Goal: Information Seeking & Learning: Learn about a topic

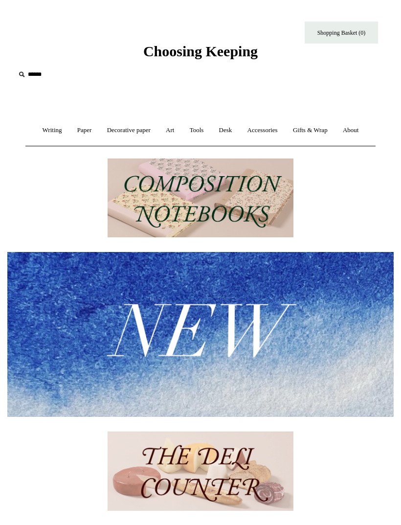
click at [319, 139] on link "Gifts & Wrap +" at bounding box center [310, 130] width 48 height 26
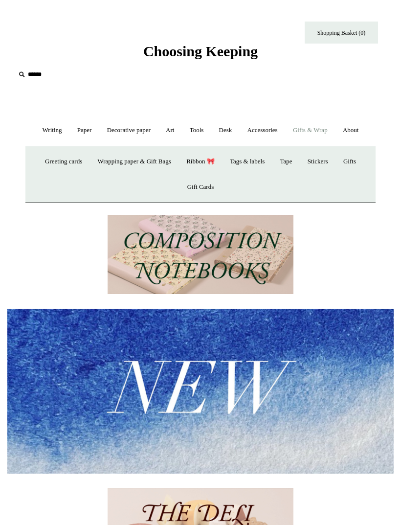
click at [307, 129] on link "Gifts & Wrap -" at bounding box center [310, 130] width 48 height 26
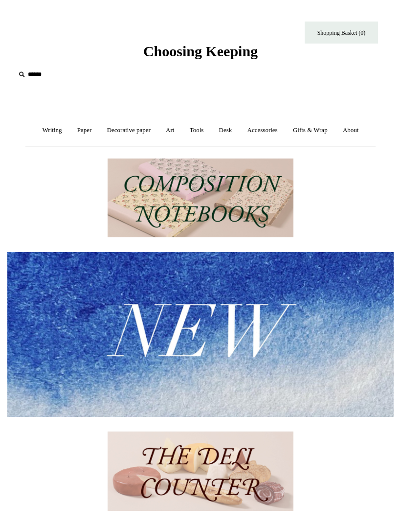
click at [313, 130] on link "Gifts & Wrap +" at bounding box center [310, 130] width 48 height 26
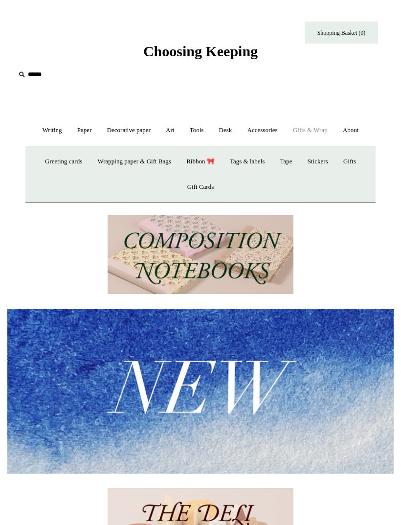
click at [322, 167] on link "Stickers" at bounding box center [318, 162] width 34 height 26
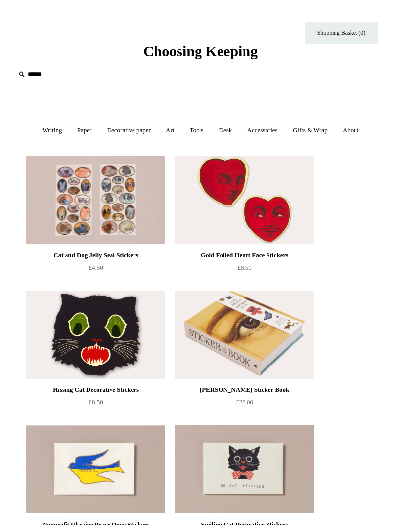
click at [309, 131] on link "Gifts & Wrap +" at bounding box center [310, 130] width 48 height 26
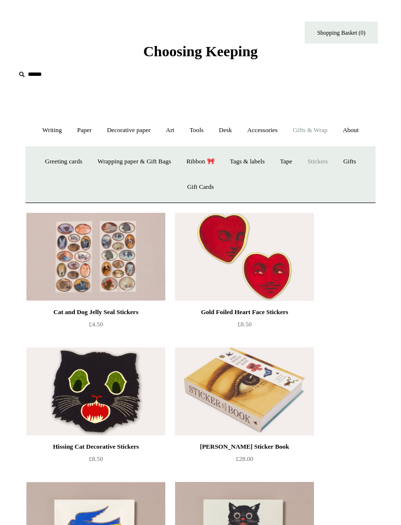
click at [110, 159] on link "Wrapping paper & Gift Bags" at bounding box center [134, 162] width 87 height 26
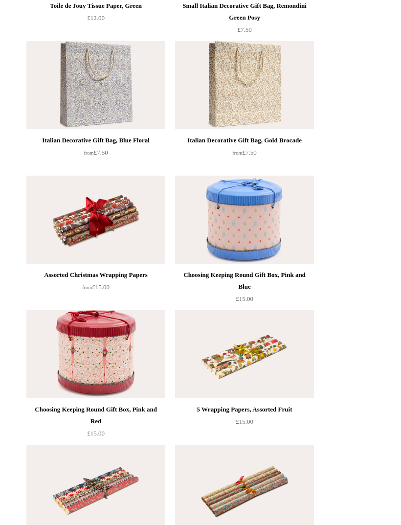
scroll to position [383, 0]
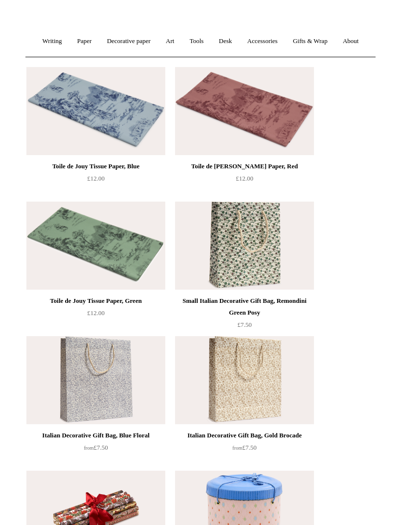
scroll to position [0, 0]
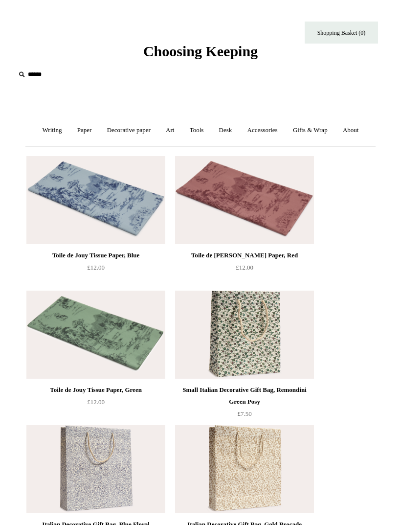
click at [168, 134] on link "Art +" at bounding box center [170, 130] width 22 height 26
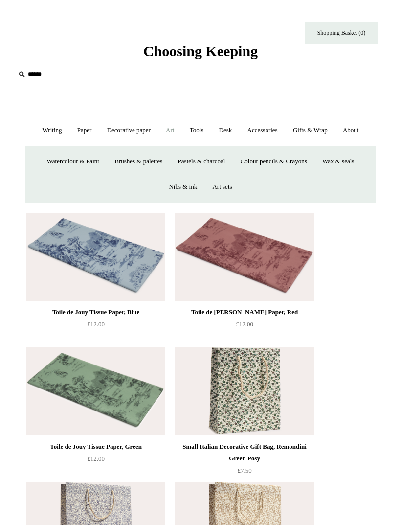
click at [125, 130] on link "Decorative paper +" at bounding box center [128, 130] width 57 height 26
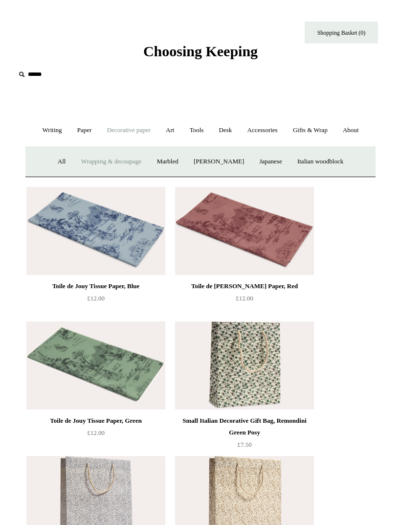
click at [52, 166] on link "All" at bounding box center [62, 162] width 22 height 26
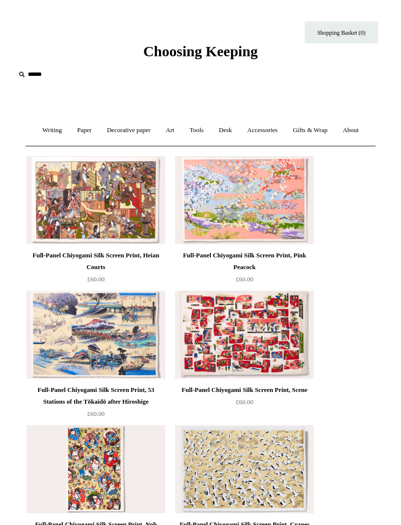
click at [275, 130] on link "Accessories +" at bounding box center [263, 130] width 44 height 26
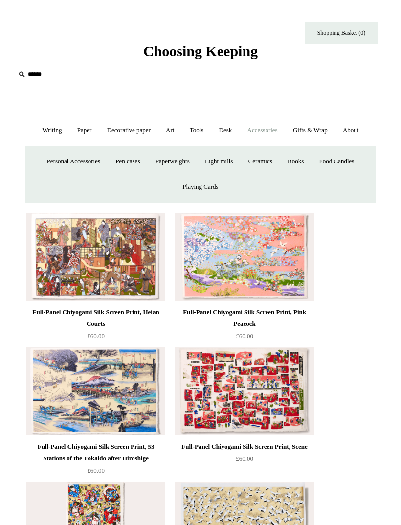
click at [75, 166] on link "Personal Accessories +" at bounding box center [73, 162] width 67 height 26
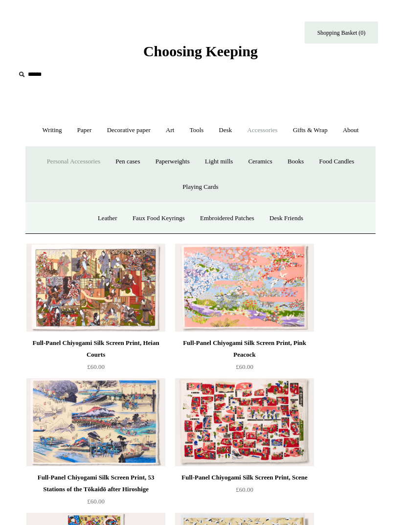
click at [72, 169] on link "Personal Accessories -" at bounding box center [73, 162] width 67 height 26
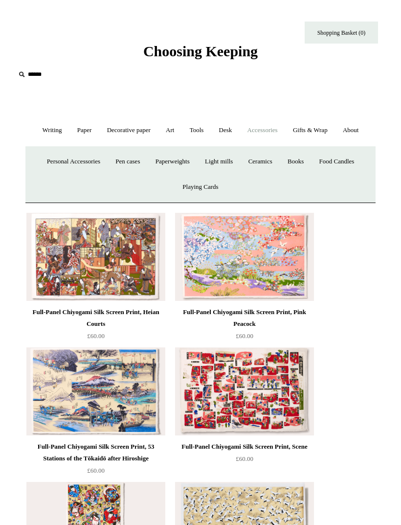
click at [77, 161] on link "Personal Accessories +" at bounding box center [73, 162] width 67 height 26
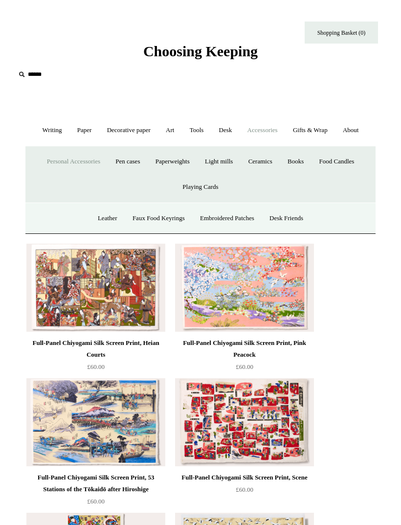
click at [276, 132] on link "Accessories -" at bounding box center [263, 130] width 44 height 26
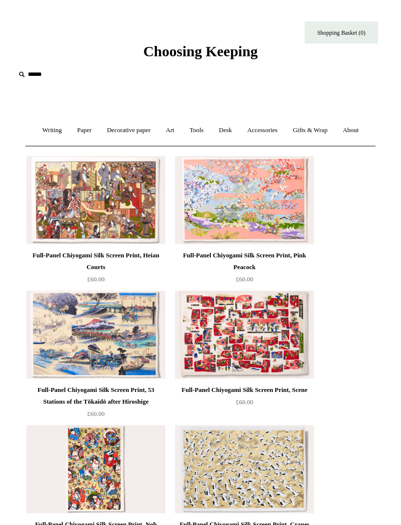
click at [270, 131] on link "Accessories +" at bounding box center [263, 130] width 44 height 26
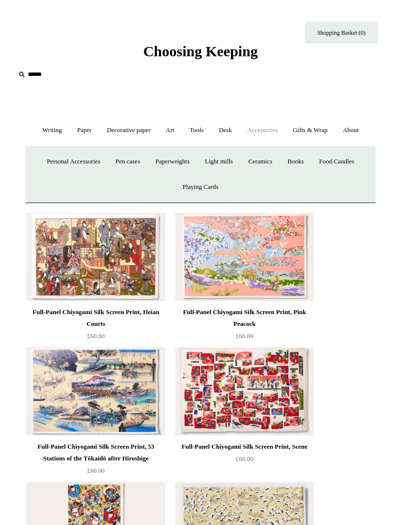
click at [33, 69] on input "text" at bounding box center [75, 75] width 120 height 18
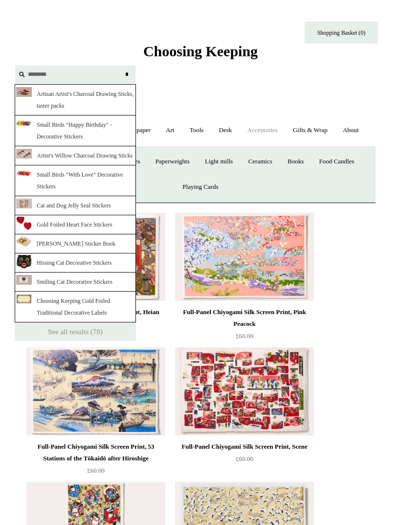
type input "*******"
click at [127, 74] on input "*" at bounding box center [127, 74] width 10 height 17
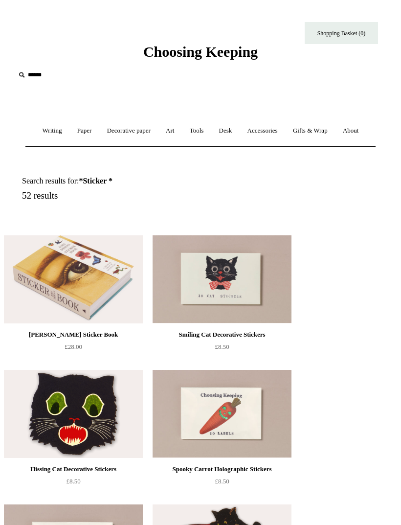
click at [46, 74] on input "text" at bounding box center [75, 75] width 120 height 18
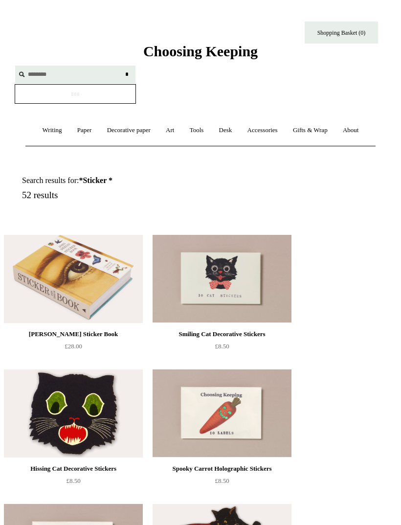
type input "********"
click at [127, 74] on input "*" at bounding box center [127, 74] width 10 height 17
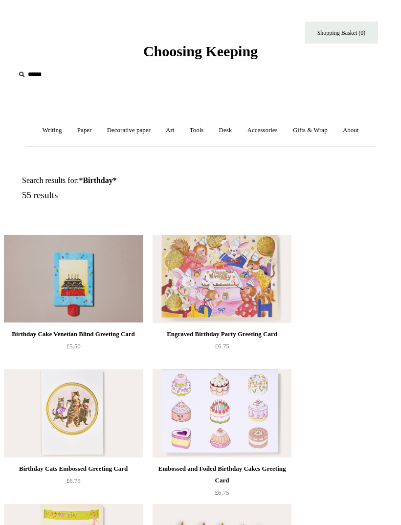
click at [41, 77] on input "text" at bounding box center [75, 75] width 120 height 18
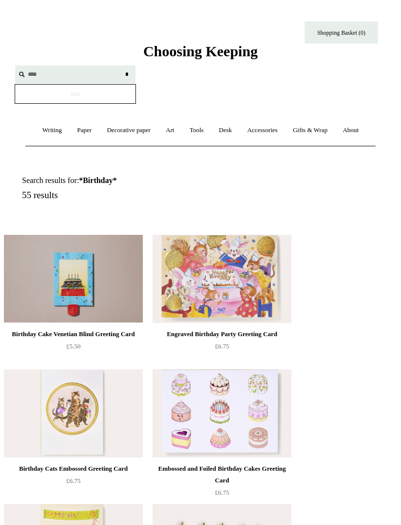
type input "****"
click at [127, 74] on input "*" at bounding box center [127, 74] width 10 height 17
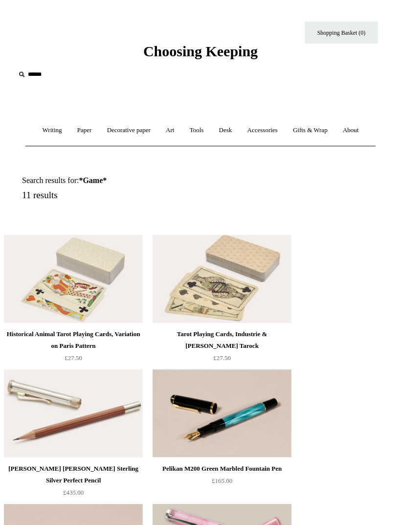
click at [48, 73] on input "text" at bounding box center [75, 75] width 120 height 18
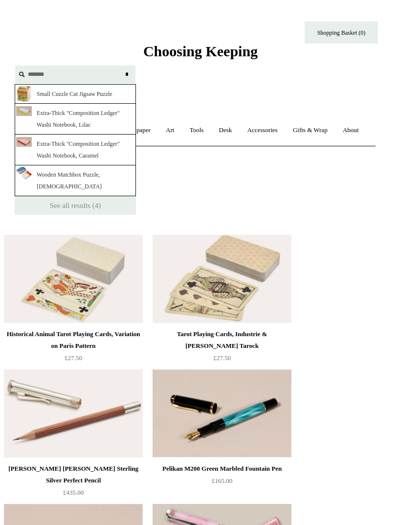
type input "******"
click at [127, 74] on input "*" at bounding box center [127, 74] width 10 height 17
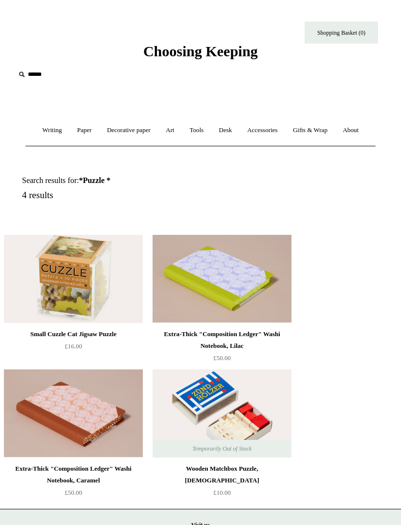
click at [151, 55] on span "Choosing Keeping" at bounding box center [200, 51] width 115 height 16
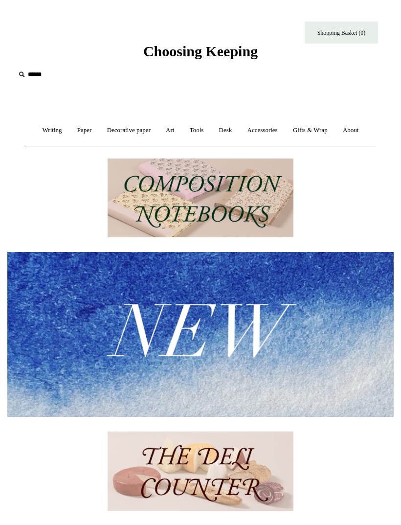
click at [264, 300] on img at bounding box center [200, 334] width 387 height 164
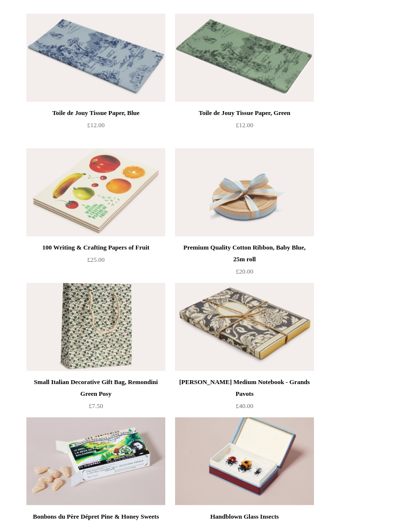
scroll to position [2261, 0]
